Goal: Task Accomplishment & Management: Complete application form

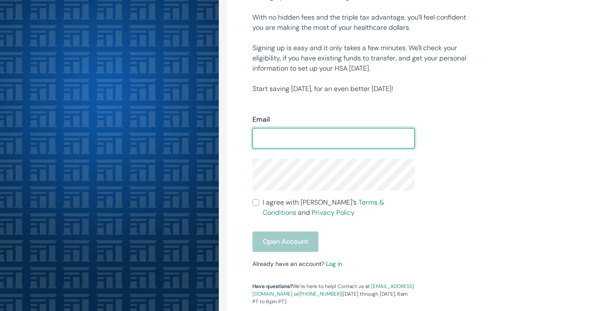
scroll to position [135, 0]
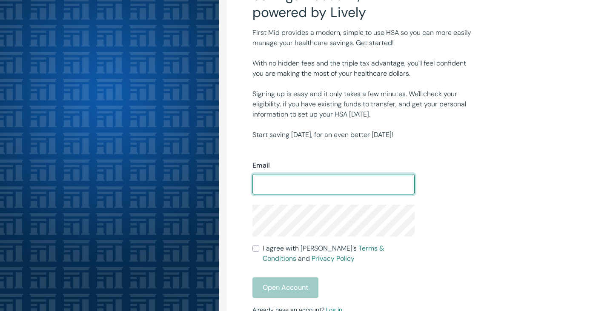
scroll to position [90, 0]
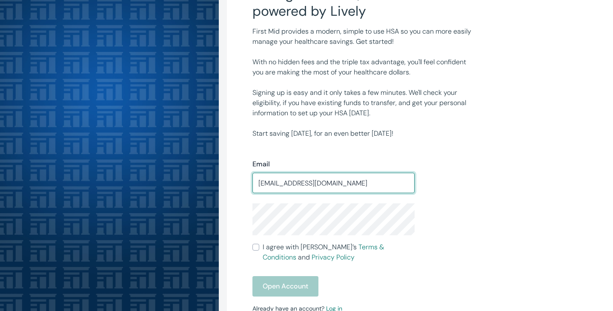
type input "[EMAIL_ADDRESS][DOMAIN_NAME]"
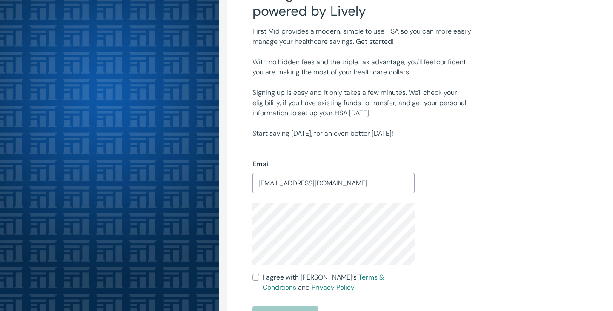
click at [255, 275] on input "I agree with Lively’s Terms & Conditions and Privacy Policy" at bounding box center [255, 277] width 7 height 7
checkbox input "true"
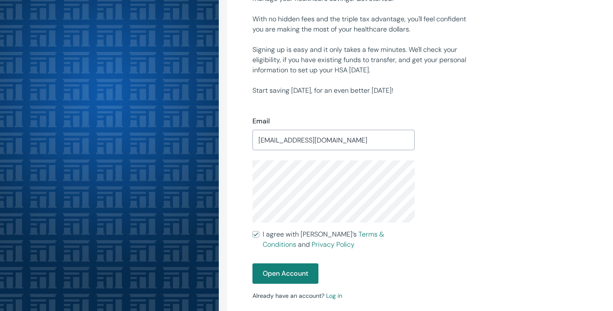
scroll to position [134, 0]
click at [294, 269] on button "Open Account" at bounding box center [285, 273] width 66 height 20
